Goal: Transaction & Acquisition: Purchase product/service

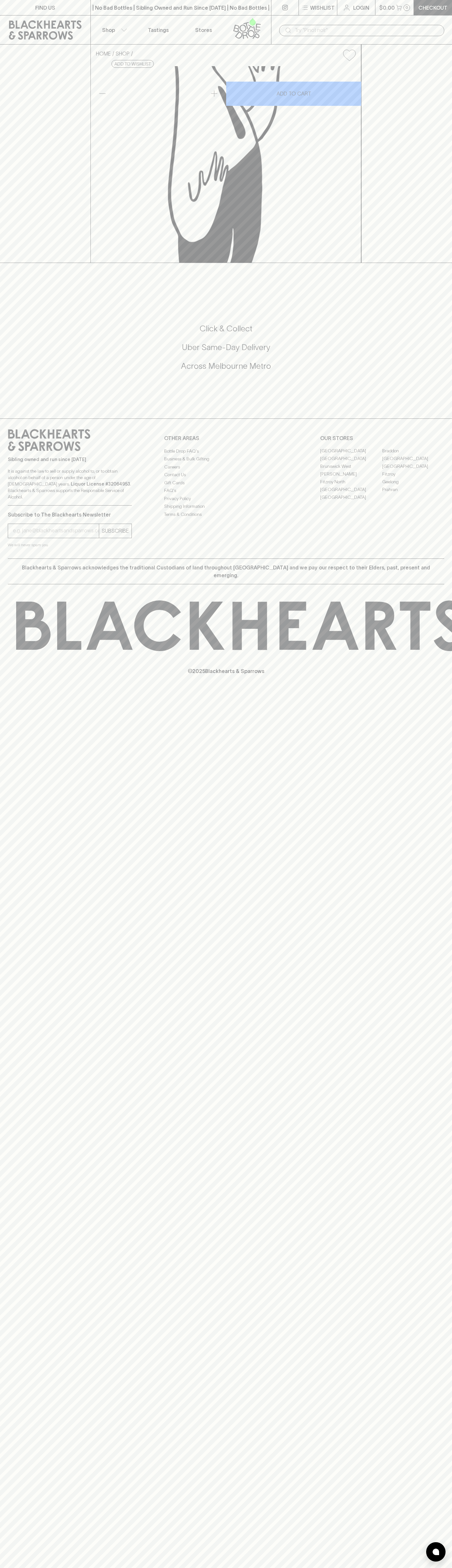
click at [24, 27] on icon at bounding box center [45, 30] width 81 height 19
click at [356, 1567] on html "FIND US | No Bad Bottles | Sibling Owned and Run Since 2006 | No Bad Bottles | …" at bounding box center [226, 784] width 452 height 1568
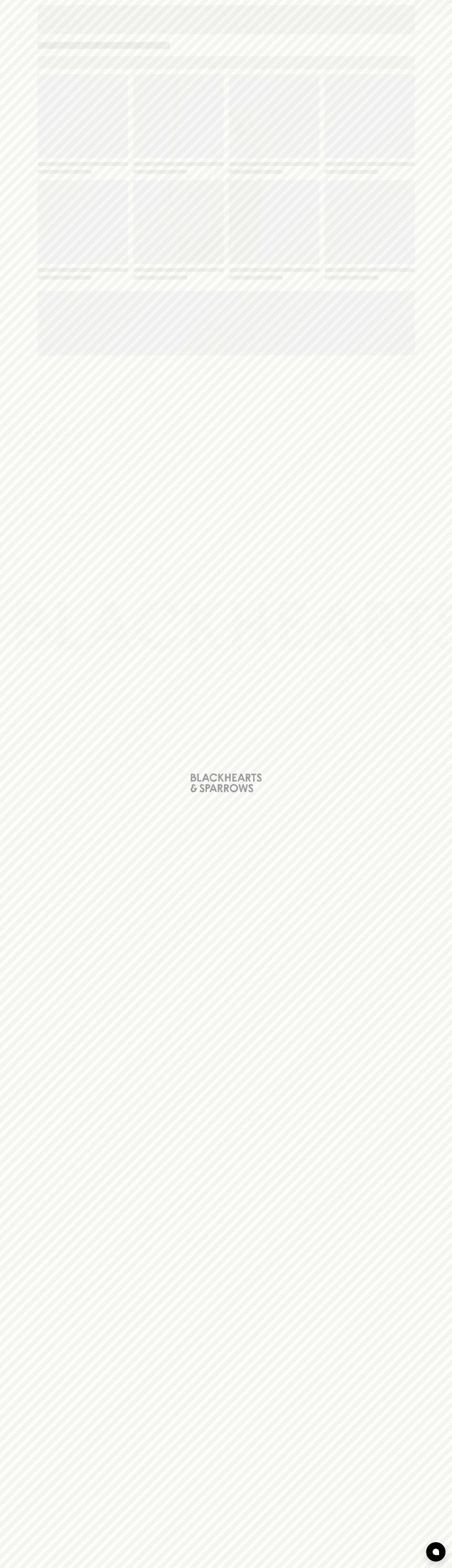
click at [2, 1474] on div "Loading" at bounding box center [226, 784] width 452 height 1568
